Goal: Task Accomplishment & Management: Complete application form

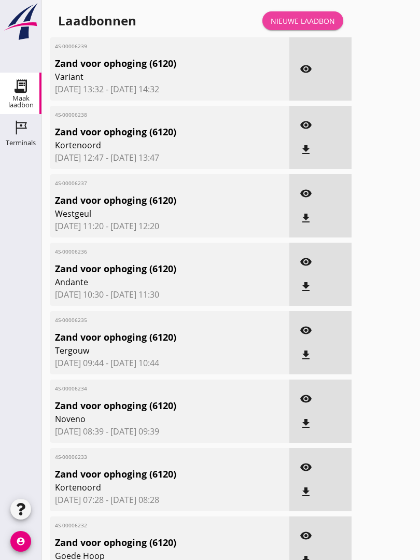
click at [319, 26] on div "Nieuwe laadbon" at bounding box center [303, 21] width 64 height 11
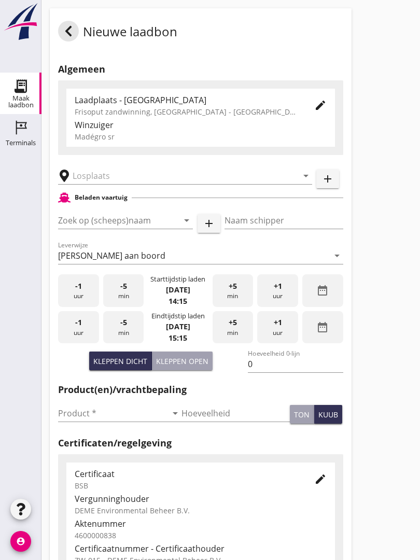
click at [99, 180] on input "text" at bounding box center [178, 175] width 210 height 17
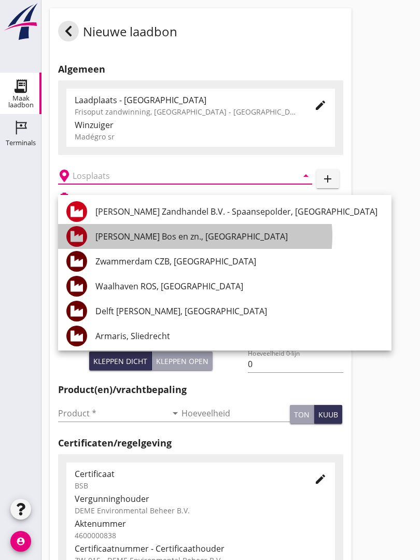
click at [171, 234] on div "[PERSON_NAME] Bos en zn., [GEOGRAPHIC_DATA]" at bounding box center [239, 236] width 288 height 12
type input "[PERSON_NAME] Bos en zn., [GEOGRAPHIC_DATA]"
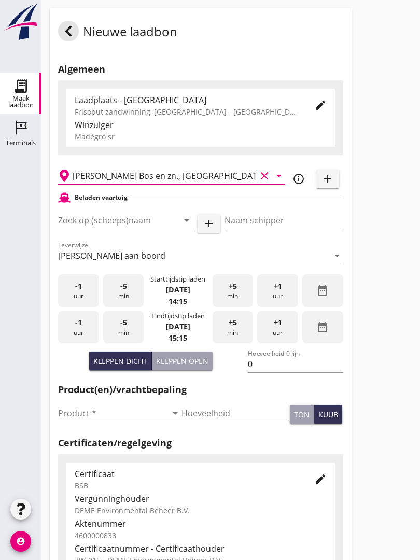
click at [139, 227] on input "Zoek op (scheeps)naam" at bounding box center [111, 220] width 106 height 17
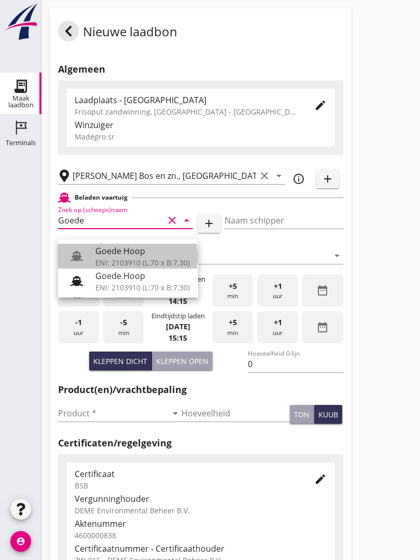
click at [128, 254] on div "Goede Hoop" at bounding box center [142, 251] width 94 height 12
type input "Goede Hoop"
type input "[PERSON_NAME]"
type input "555"
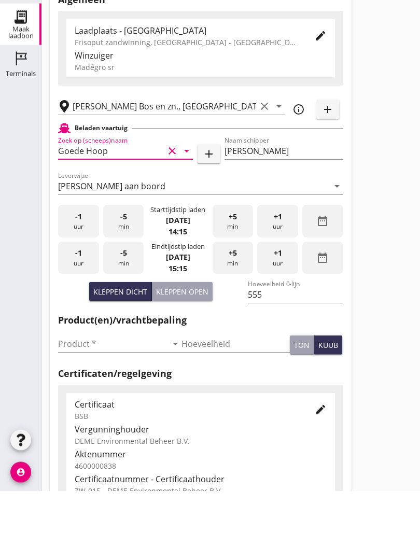
click at [82, 405] on input "Product *" at bounding box center [112, 413] width 109 height 17
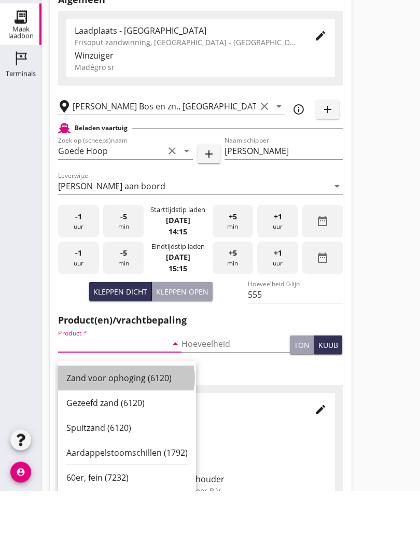
click at [116, 441] on div "Zand voor ophoging (6120)" at bounding box center [126, 447] width 121 height 12
type input "Zand voor ophoging (6120)"
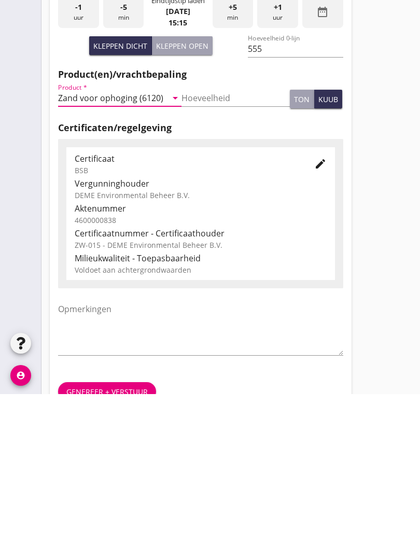
scroll to position [181, 0]
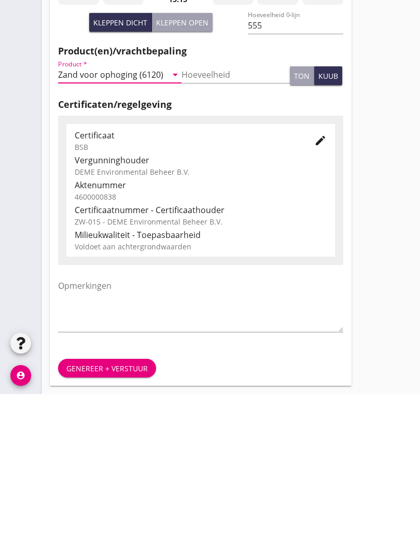
click at [106, 529] on div "Genereer + verstuur" at bounding box center [106, 534] width 81 height 11
